Goal: Task Accomplishment & Management: Manage account settings

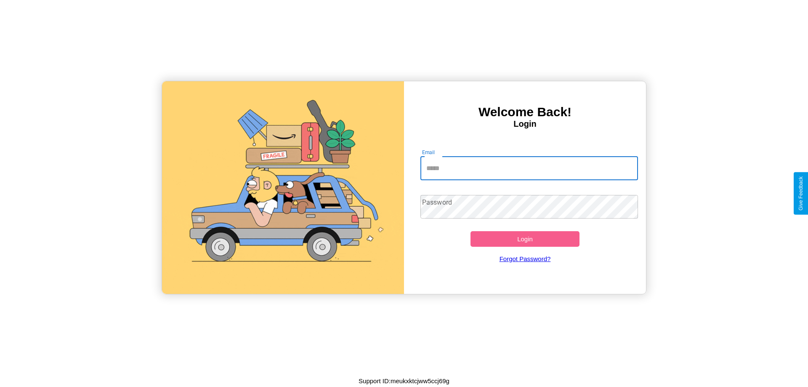
click at [529, 168] on input "Email" at bounding box center [530, 169] width 218 height 24
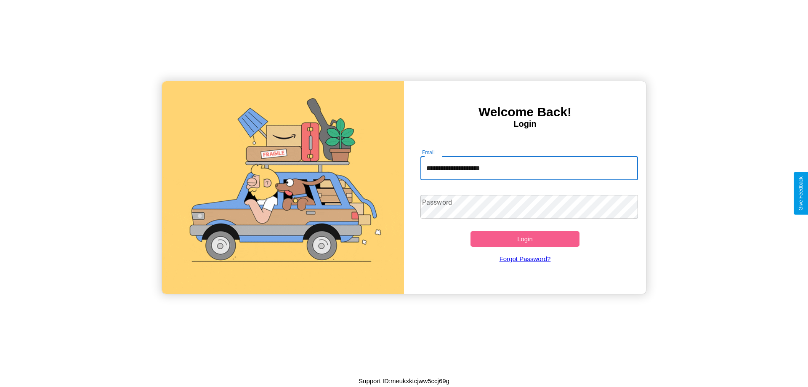
type input "**********"
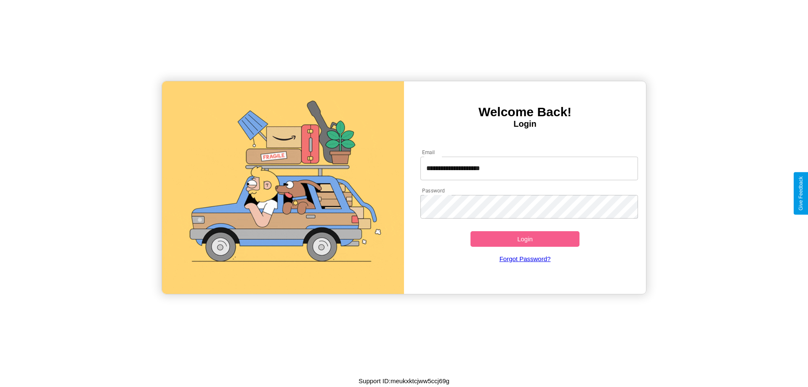
click at [525, 239] on button "Login" at bounding box center [525, 239] width 109 height 16
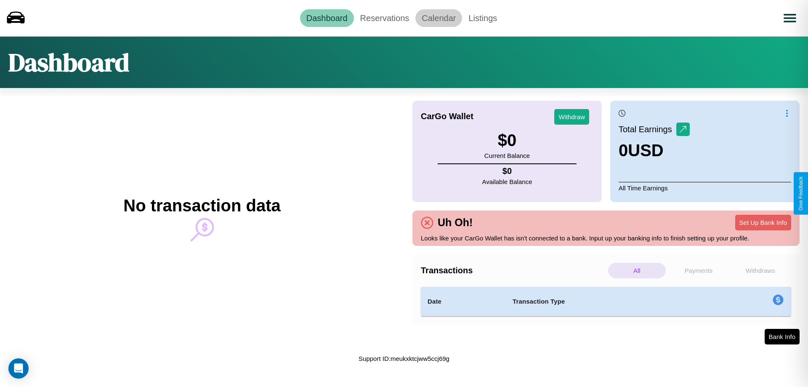
click at [439, 18] on link "Calendar" at bounding box center [439, 18] width 47 height 18
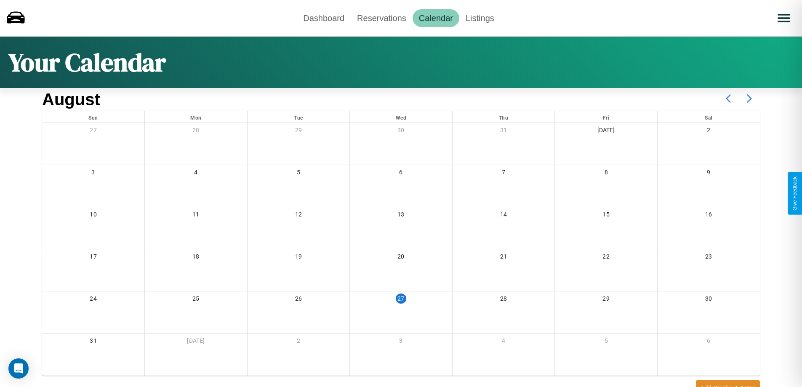
click at [750, 99] on icon at bounding box center [749, 98] width 21 height 21
click at [382, 18] on link "Reservations" at bounding box center [382, 18] width 62 height 18
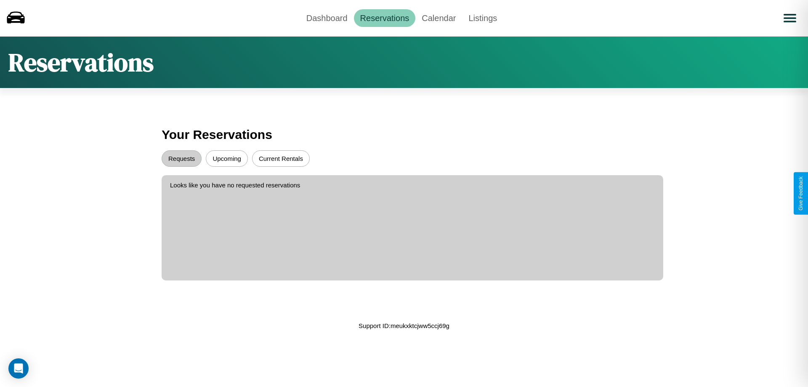
click at [227, 158] on button "Upcoming" at bounding box center [227, 158] width 42 height 16
click at [281, 158] on button "Current Rentals" at bounding box center [281, 158] width 58 height 16
click at [181, 158] on button "Requests" at bounding box center [182, 158] width 40 height 16
